Goal: Use online tool/utility: Utilize a website feature to perform a specific function

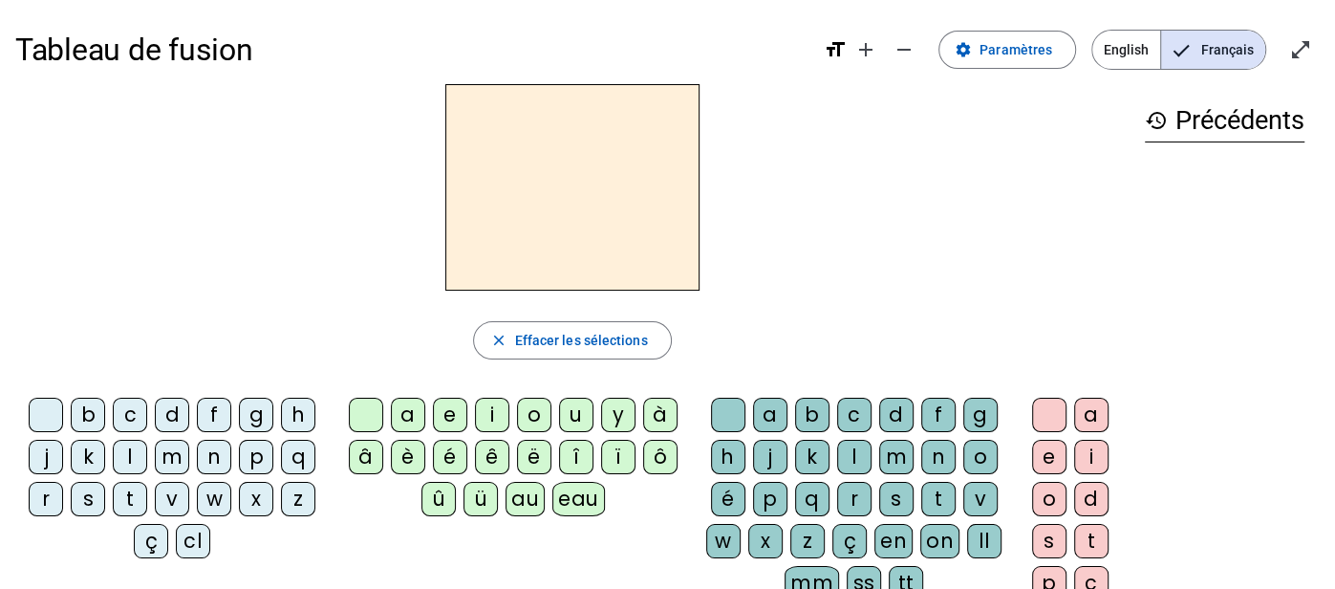
click at [173, 451] on div "m" at bounding box center [172, 457] width 34 height 34
click at [396, 405] on div "a" at bounding box center [408, 415] width 34 height 34
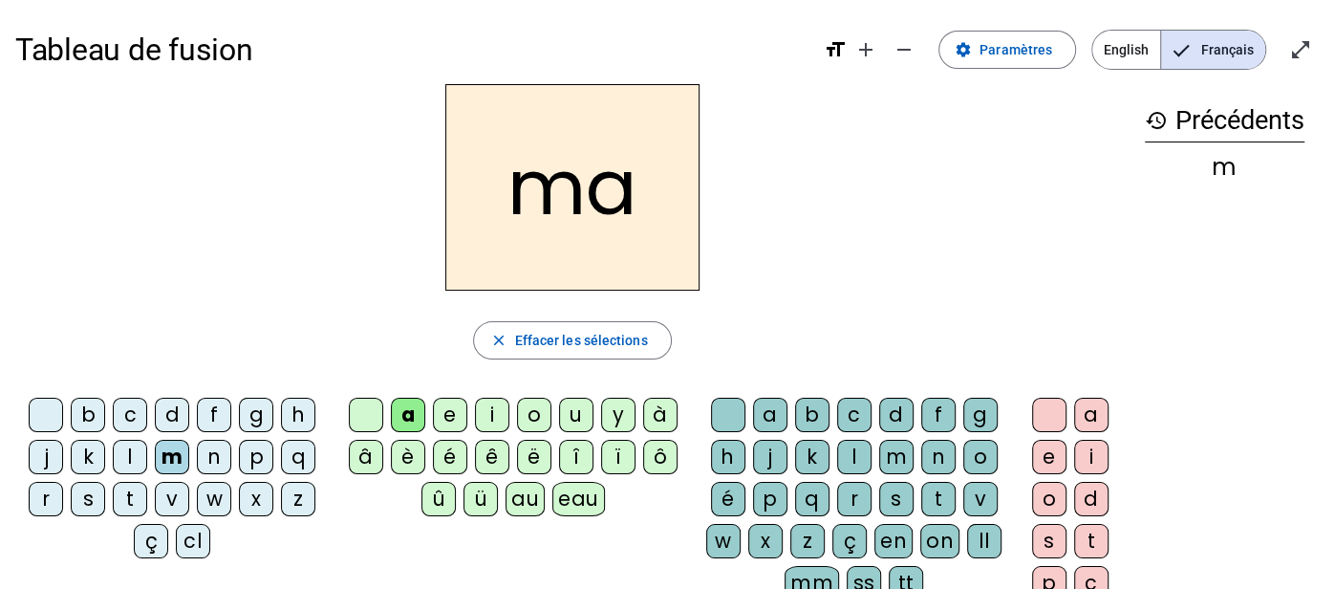
click at [860, 456] on div "l" at bounding box center [854, 457] width 34 height 34
click at [80, 408] on div "b" at bounding box center [88, 415] width 34 height 34
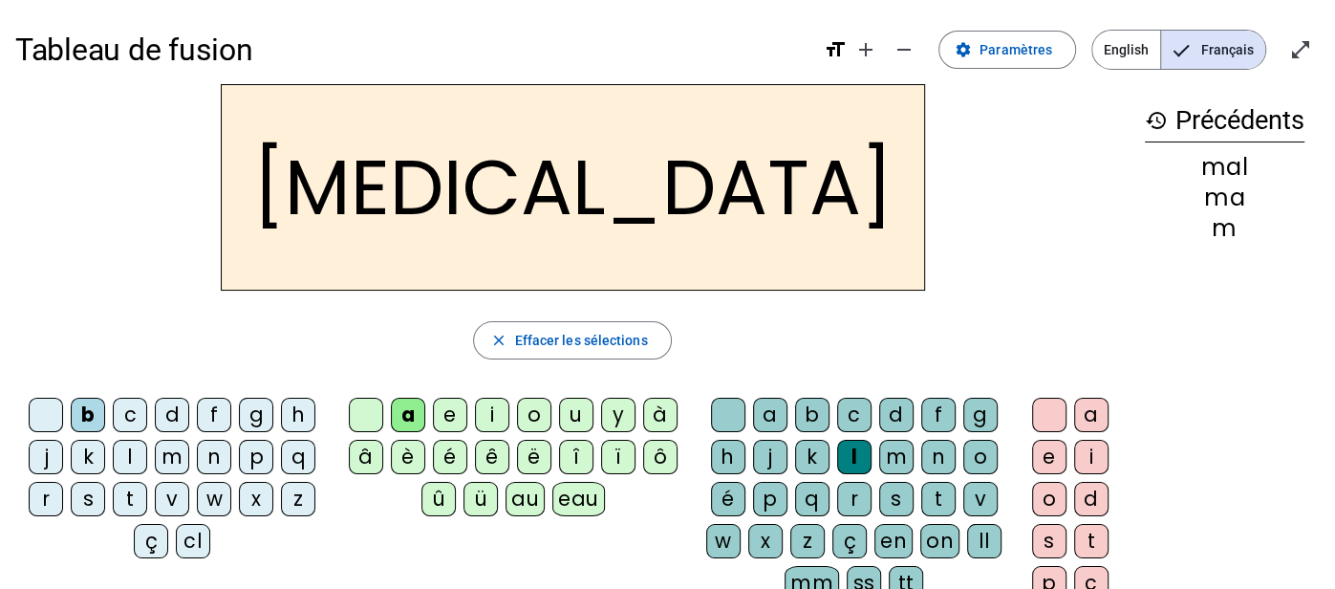
click at [453, 417] on div "e" at bounding box center [450, 415] width 34 height 34
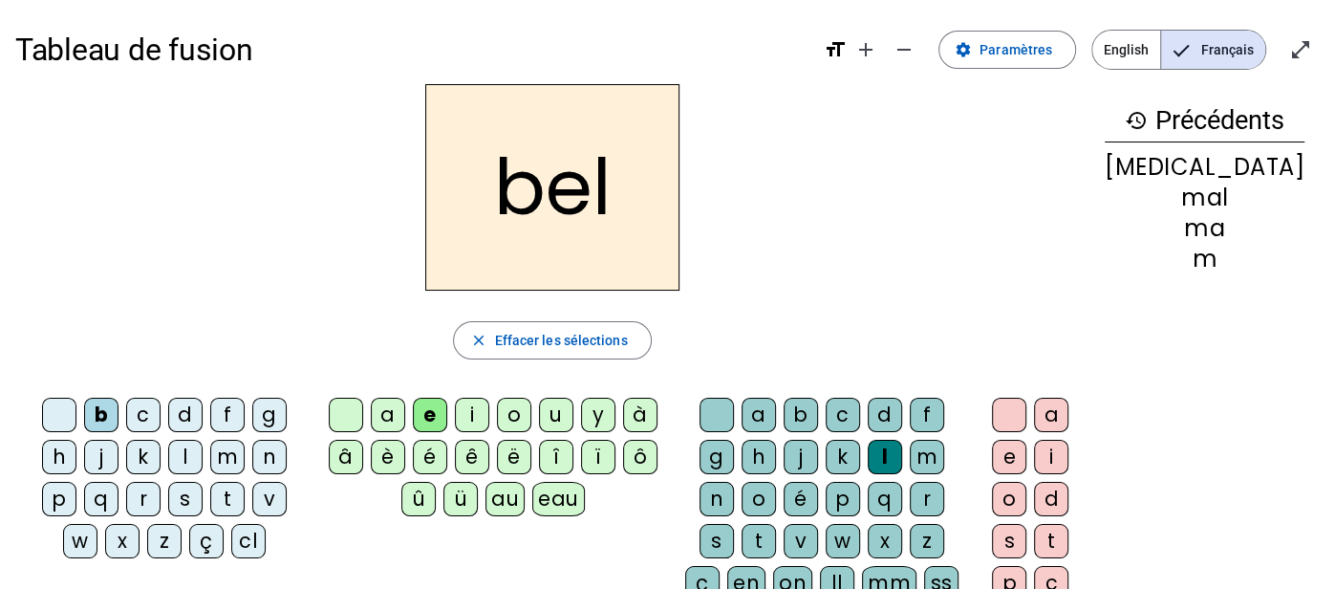
click at [578, 499] on div "eau" at bounding box center [558, 499] width 53 height 34
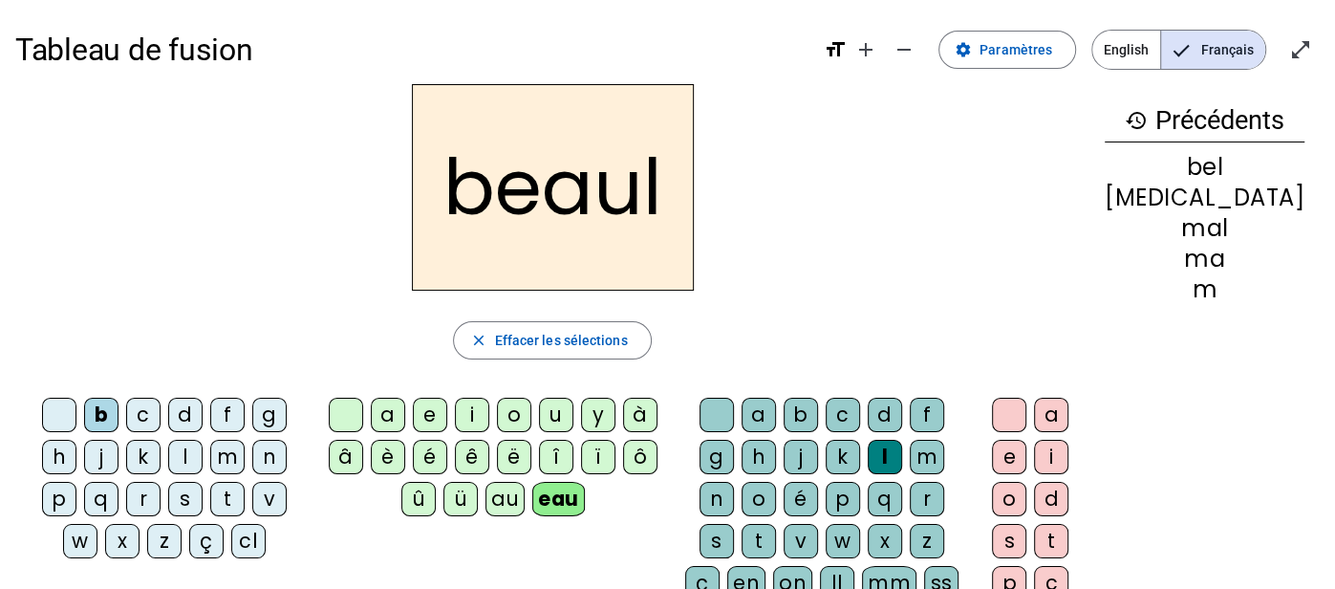
click at [734, 421] on div at bounding box center [716, 415] width 34 height 34
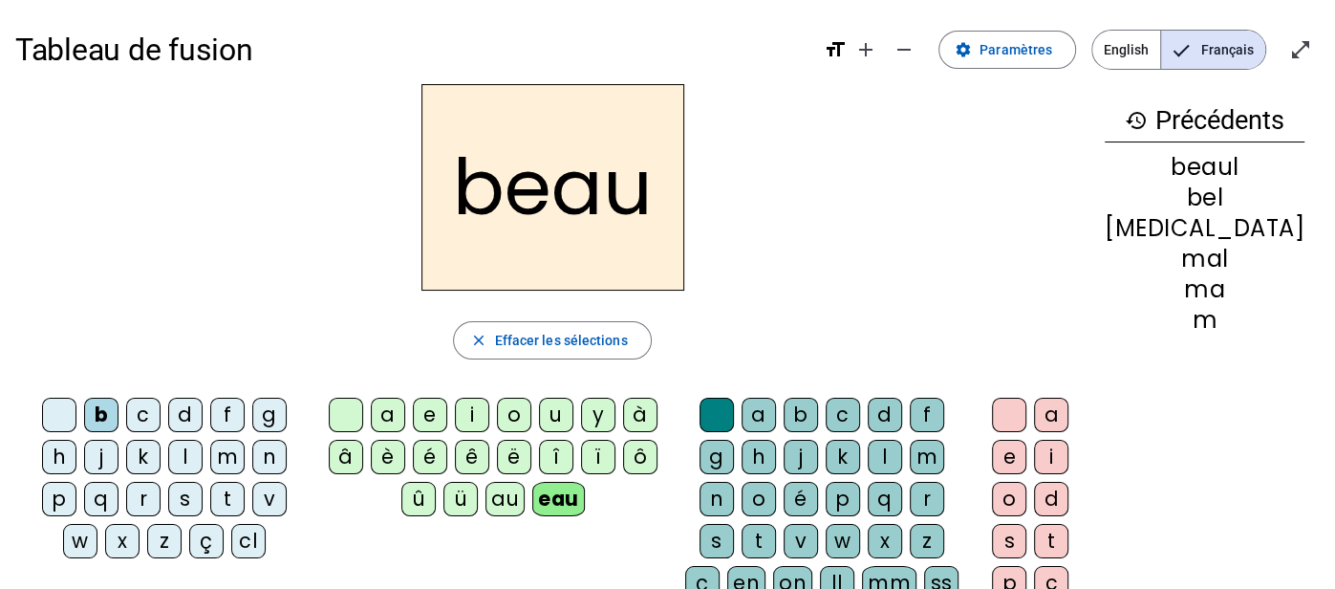
click at [76, 482] on div "p" at bounding box center [59, 499] width 34 height 34
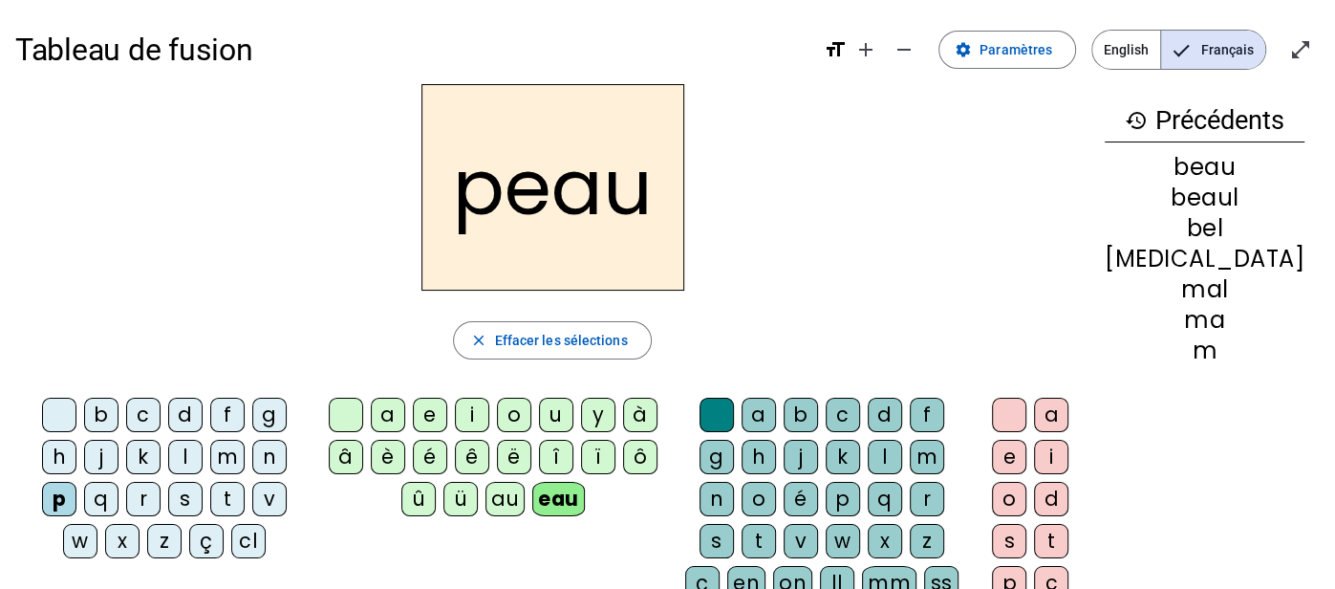
click at [252, 493] on div "v" at bounding box center [269, 499] width 34 height 34
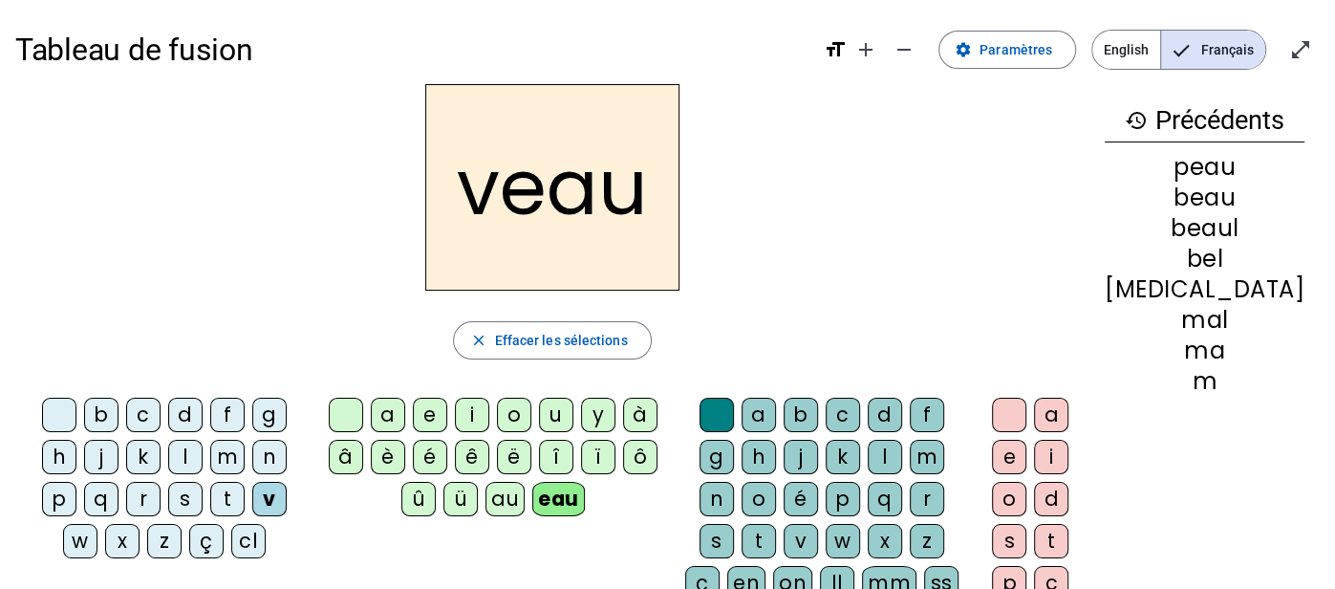
click at [721, 421] on div at bounding box center [716, 415] width 34 height 34
click at [730, 402] on div at bounding box center [716, 415] width 34 height 34
click at [835, 334] on div "close Effacer les sélections" at bounding box center [552, 340] width 1074 height 38
click at [57, 413] on div at bounding box center [59, 415] width 34 height 34
